Goal: Information Seeking & Learning: Compare options

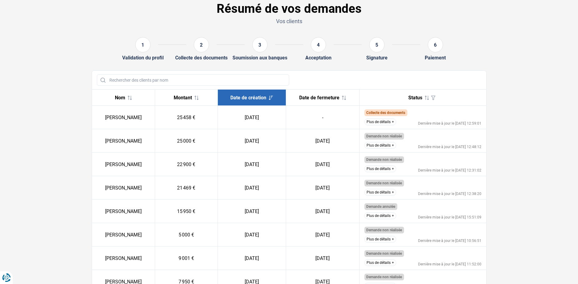
scroll to position [30, 0]
click at [382, 123] on button "Plus de détails" at bounding box center [381, 121] width 32 height 7
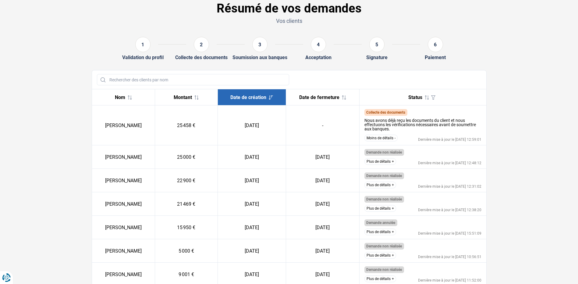
click at [343, 90] on th "Date de fermeture" at bounding box center [322, 97] width 73 height 16
